Goal: Information Seeking & Learning: Learn about a topic

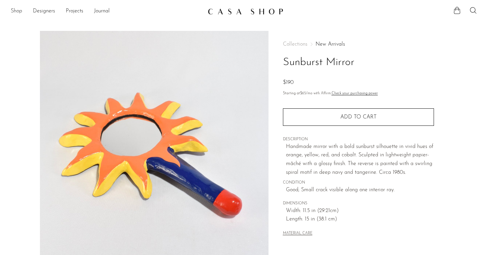
click at [20, 10] on link "Shop" at bounding box center [16, 11] width 11 height 9
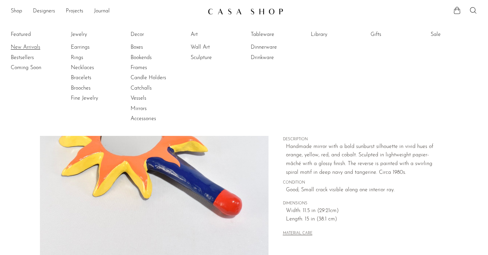
click at [26, 49] on link "New Arrivals" at bounding box center [36, 47] width 50 height 7
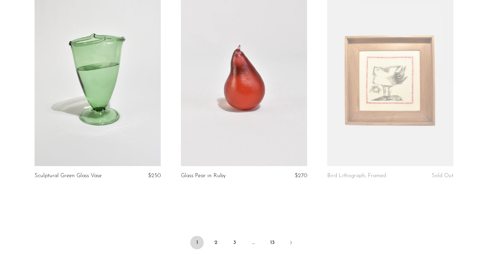
scroll to position [2351, 0]
click at [218, 245] on link "2" at bounding box center [215, 241] width 13 height 13
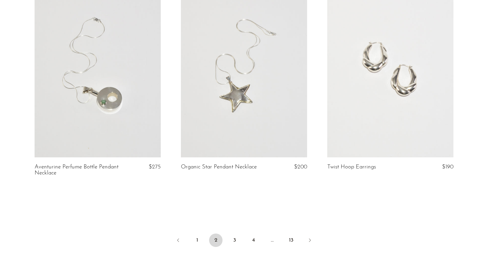
scroll to position [2379, 0]
click at [238, 234] on link "3" at bounding box center [234, 239] width 13 height 13
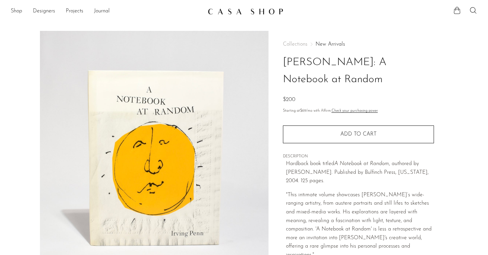
scroll to position [182, 0]
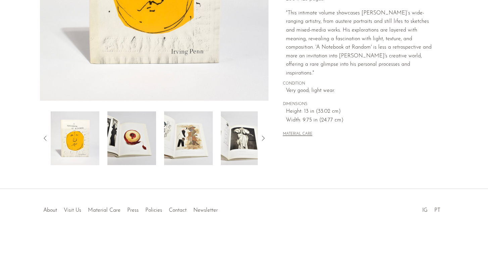
click at [148, 139] on img at bounding box center [131, 138] width 49 height 54
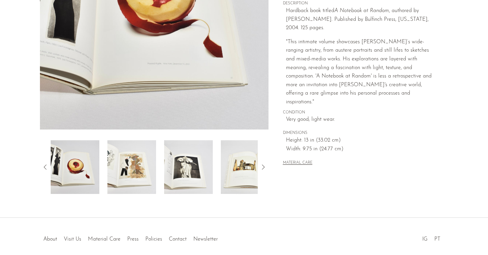
scroll to position [157, 0]
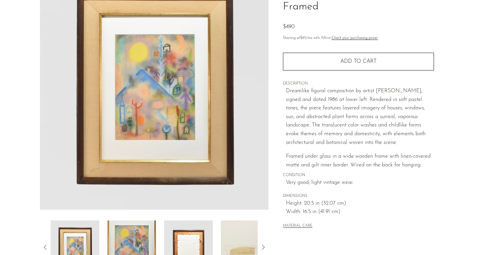
scroll to position [182, 0]
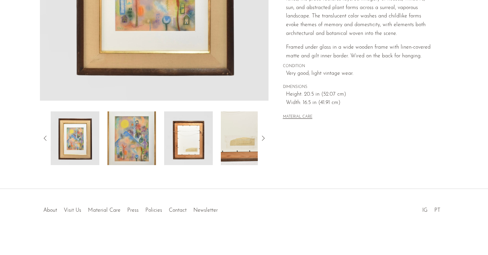
click at [149, 128] on img at bounding box center [131, 138] width 49 height 54
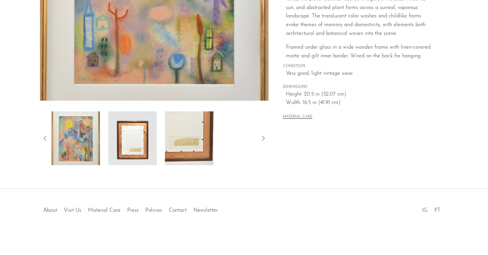
scroll to position [0, 0]
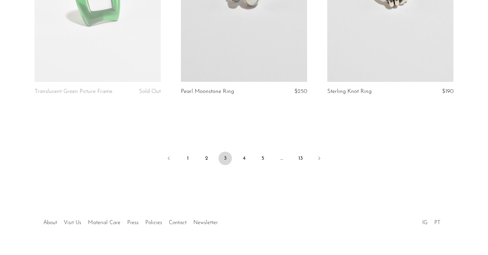
scroll to position [2442, 0]
click at [247, 154] on ul "1 2 3 4 5 … 13" at bounding box center [244, 158] width 430 height 20
click at [247, 155] on ul "1 2 3 4 5 … 13" at bounding box center [244, 158] width 430 height 20
click at [245, 160] on link "4" at bounding box center [243, 157] width 13 height 13
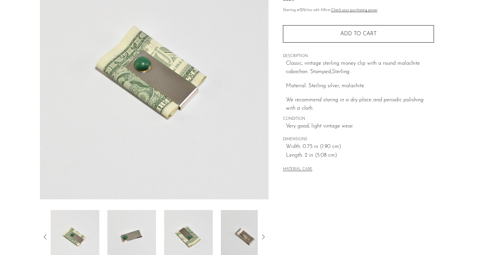
scroll to position [182, 0]
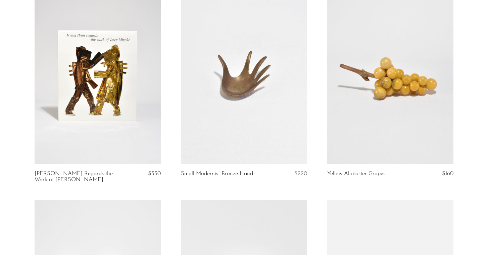
scroll to position [2383, 0]
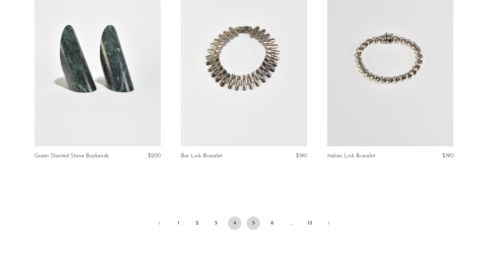
click at [252, 221] on link "5" at bounding box center [253, 223] width 13 height 13
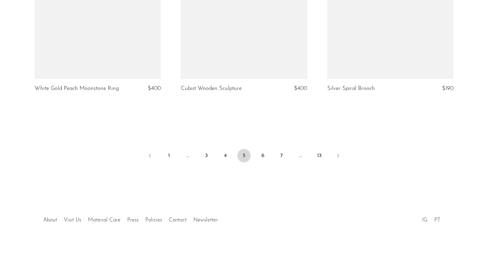
scroll to position [2452, 0]
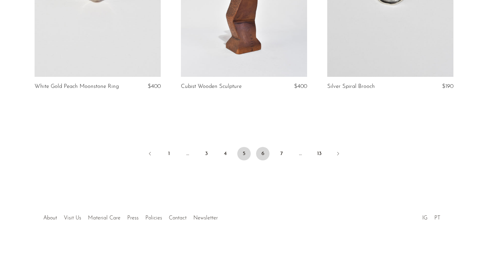
click at [265, 147] on link "6" at bounding box center [262, 153] width 13 height 13
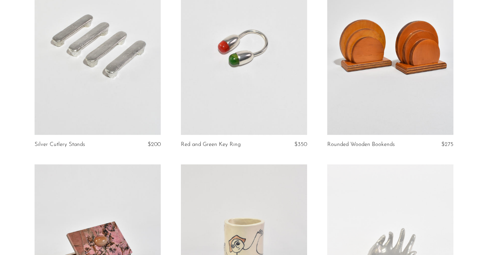
scroll to position [2406, 0]
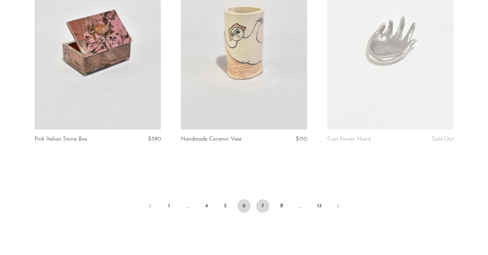
click at [266, 202] on link "7" at bounding box center [262, 205] width 13 height 13
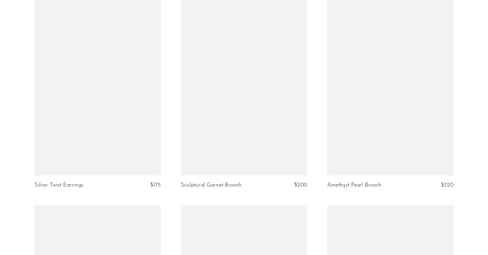
scroll to position [2334, 0]
